Goal: Find specific page/section: Find specific page/section

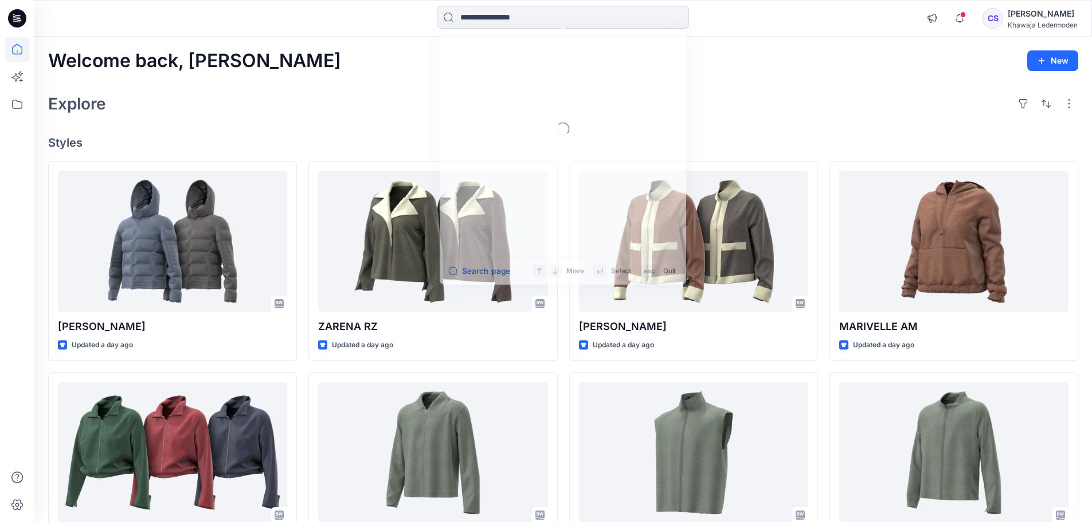
click at [494, 11] on input at bounding box center [563, 17] width 252 height 23
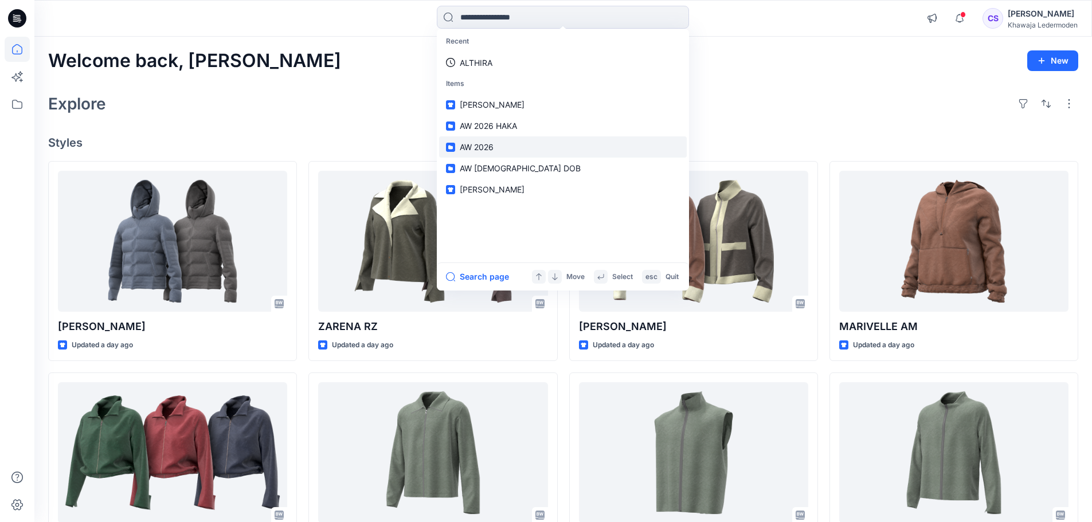
click at [494, 140] on link "AW 2026" at bounding box center [563, 146] width 248 height 21
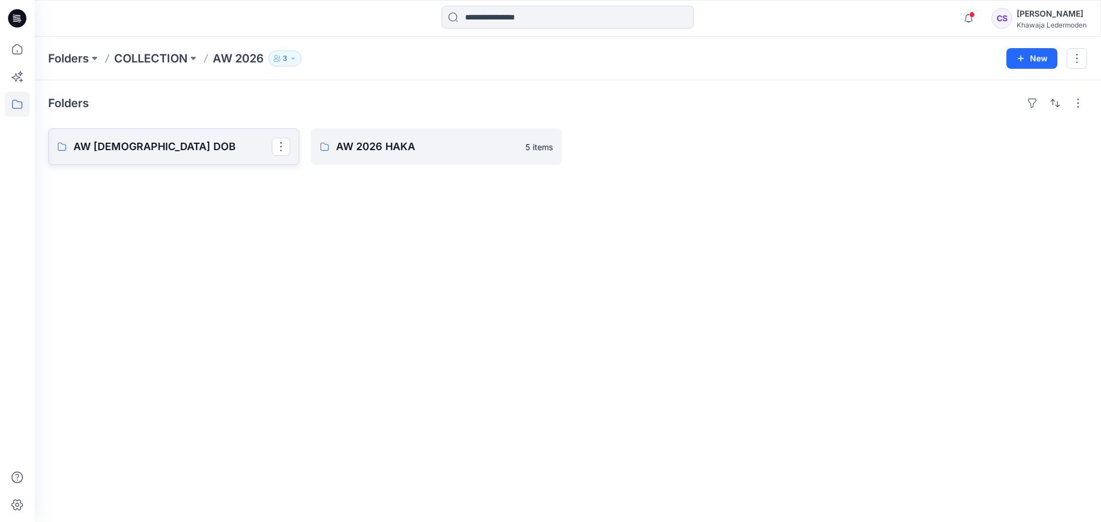
click at [209, 151] on p "AW [DEMOGRAPHIC_DATA] DOB" at bounding box center [172, 147] width 198 height 16
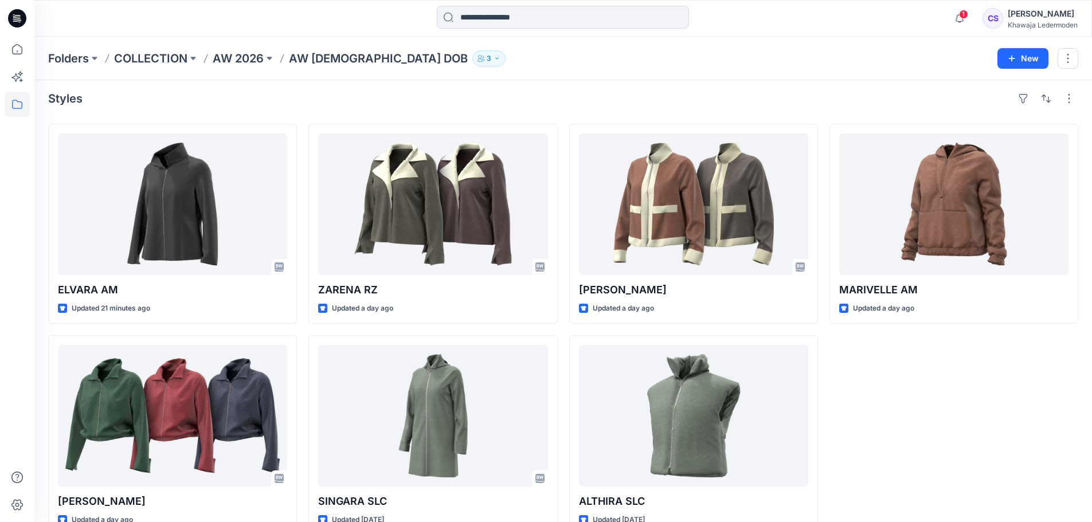
scroll to position [32, 0]
